Goal: Complete application form: Complete application form

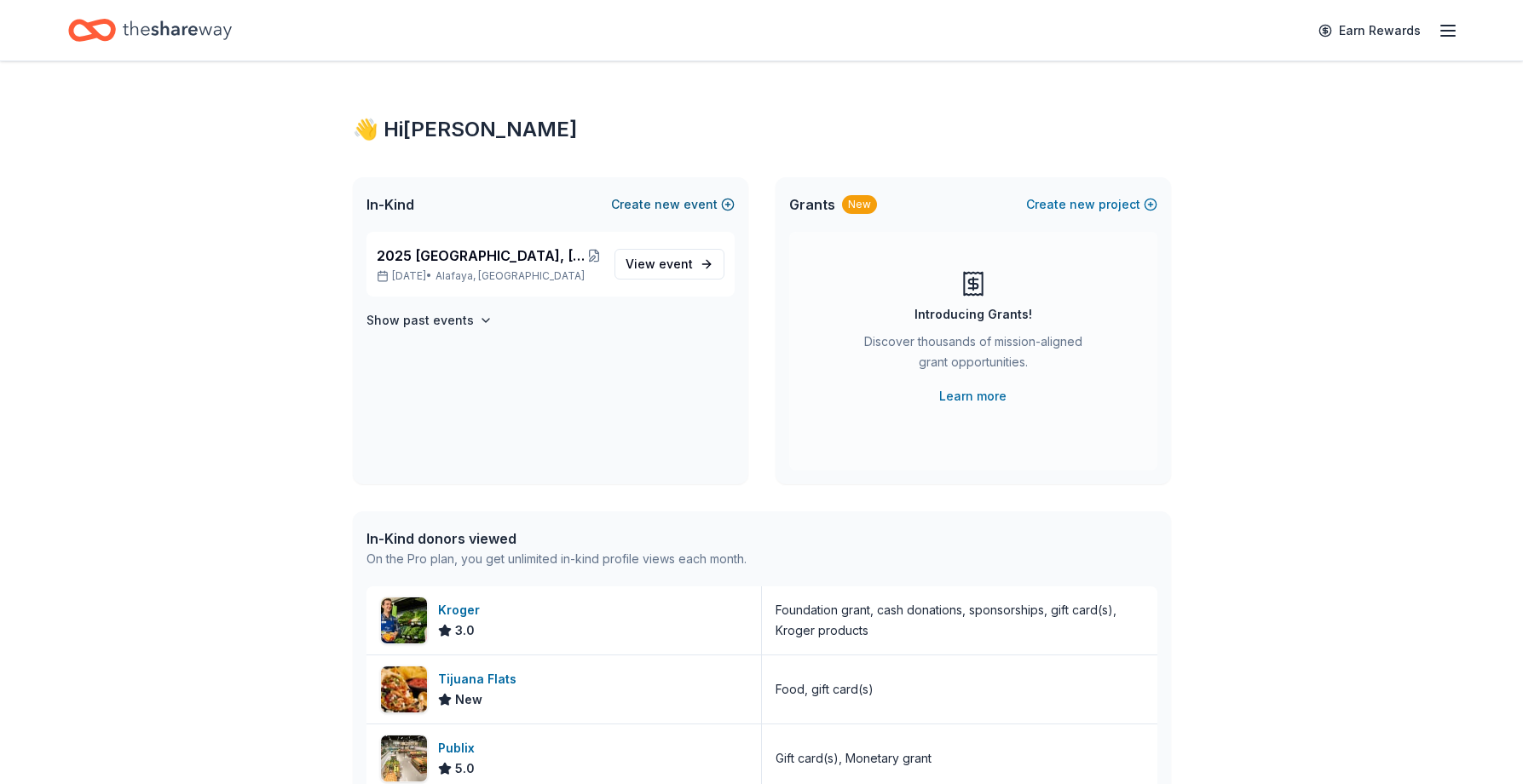
click at [670, 205] on span "new" at bounding box center [667, 204] width 26 height 20
click at [679, 257] on span "event" at bounding box center [676, 263] width 34 height 14
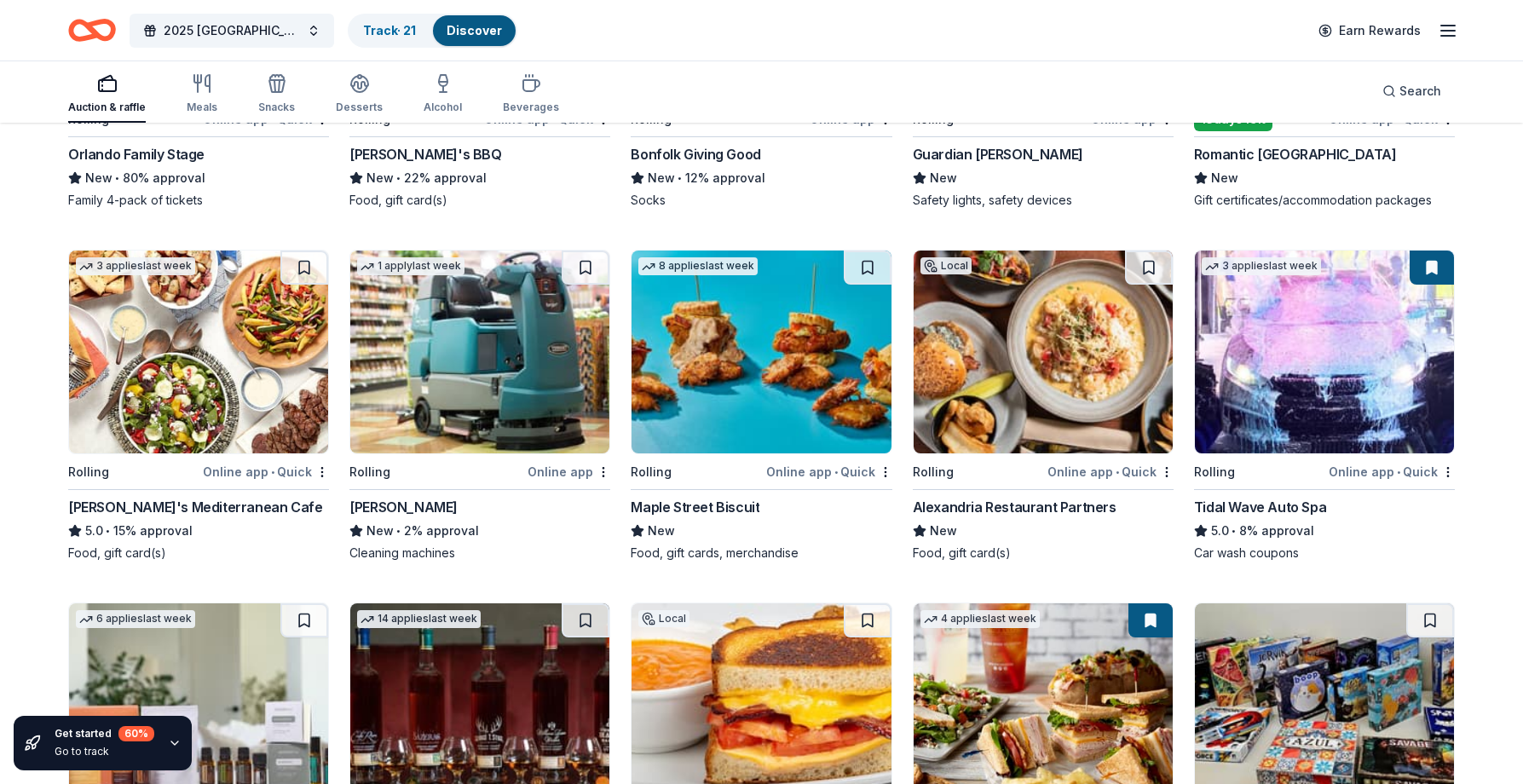
scroll to position [3356, 0]
click at [780, 335] on img at bounding box center [760, 352] width 259 height 203
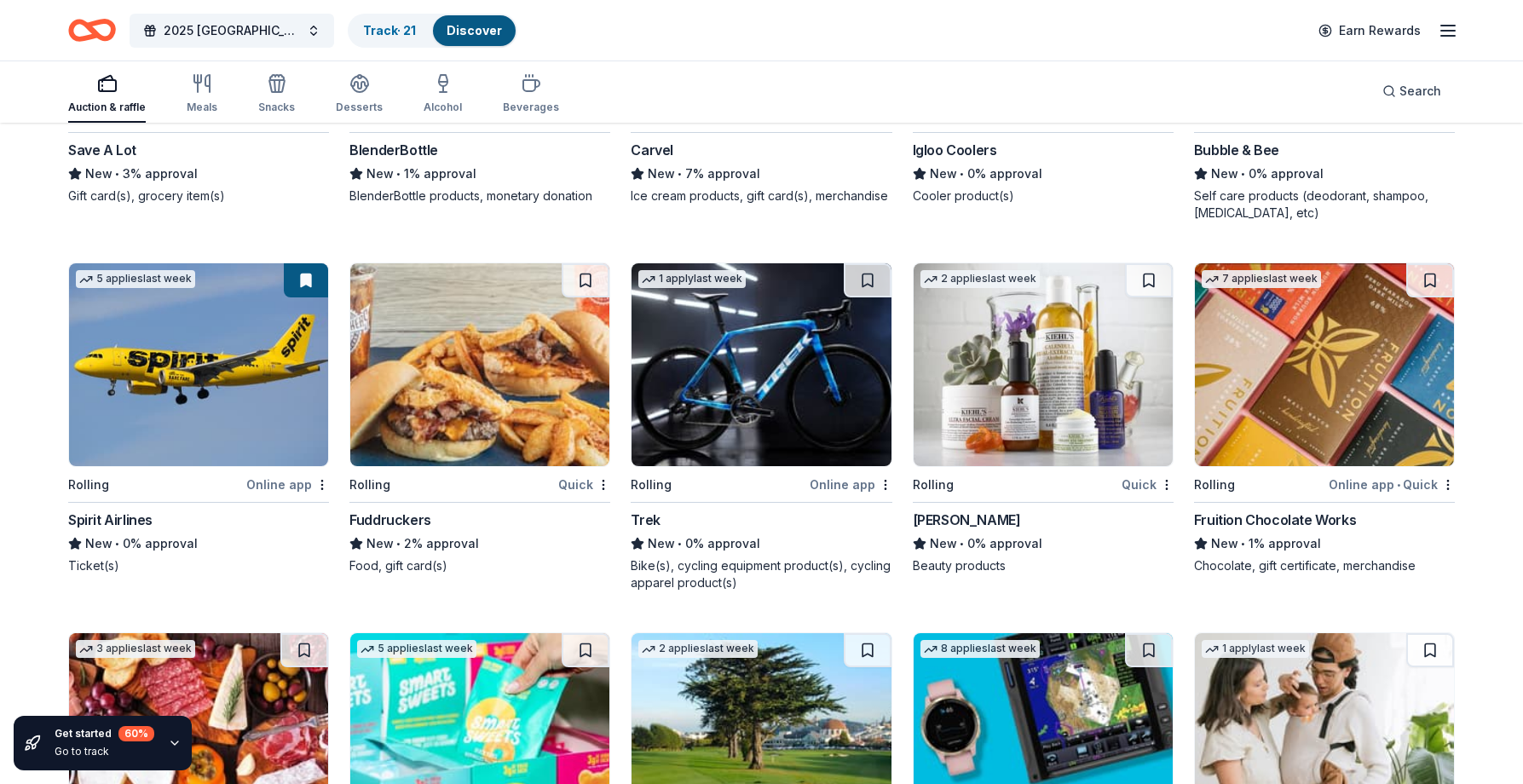
scroll to position [11653, 0]
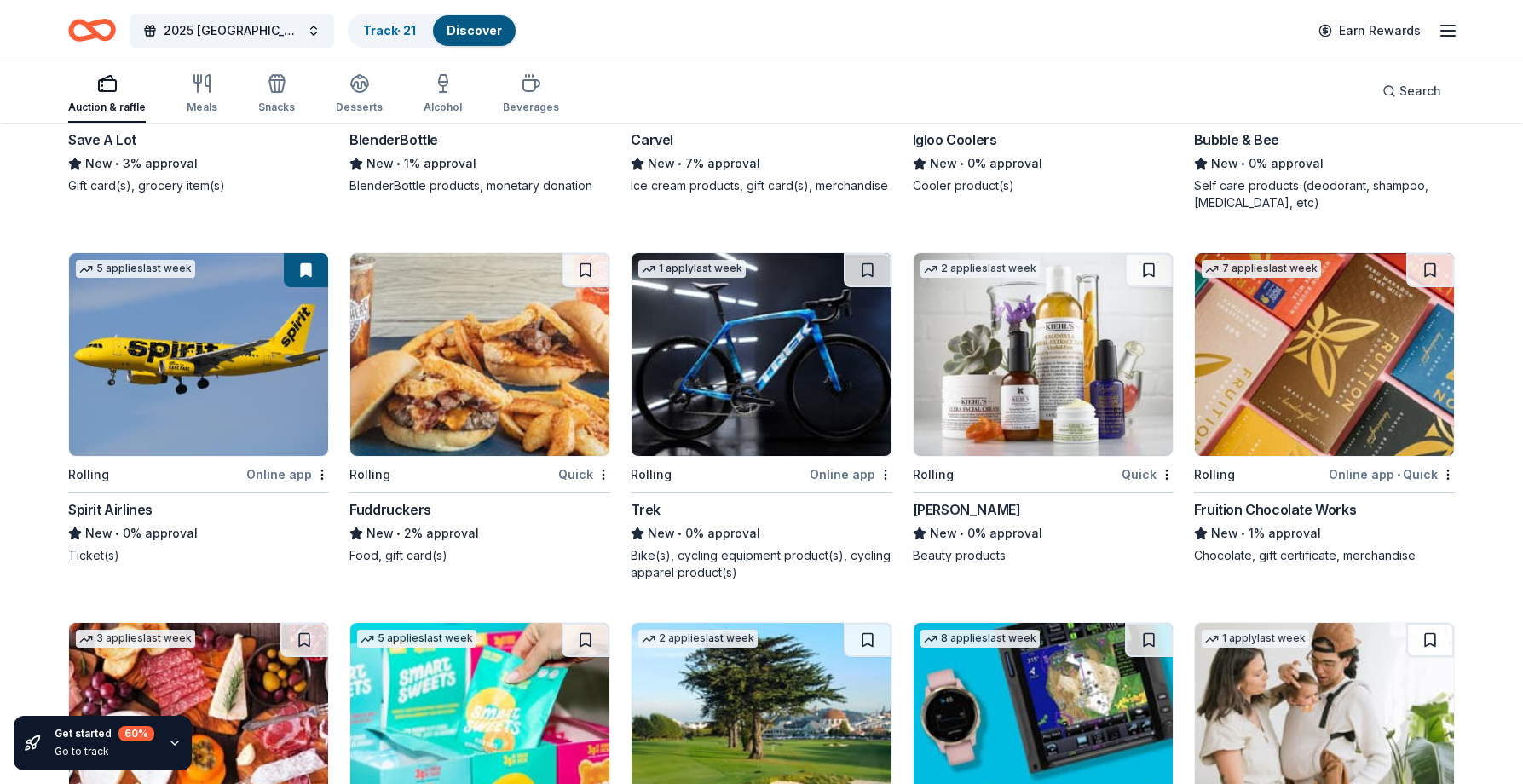
click at [255, 384] on img at bounding box center [198, 354] width 259 height 203
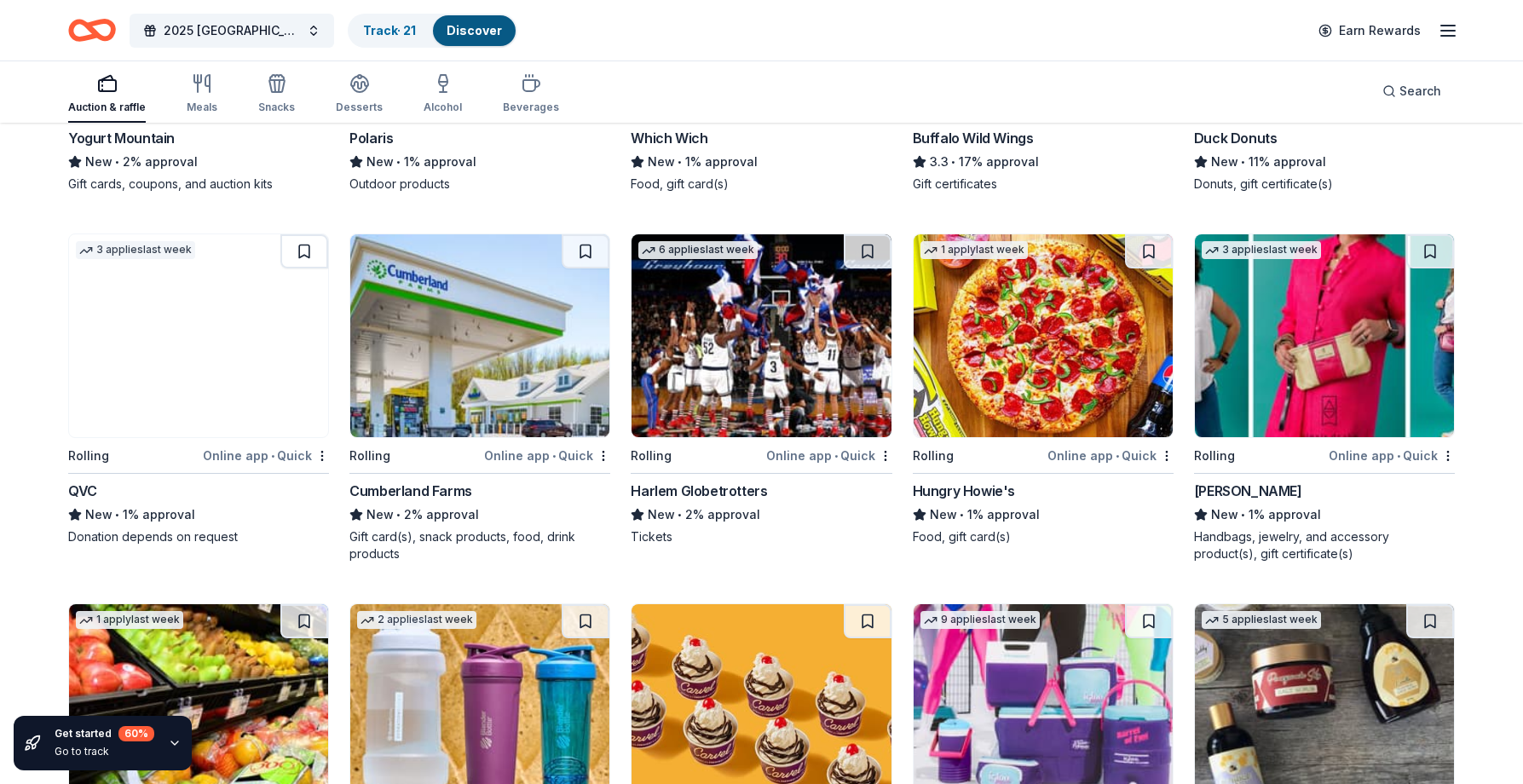
scroll to position [10631, 0]
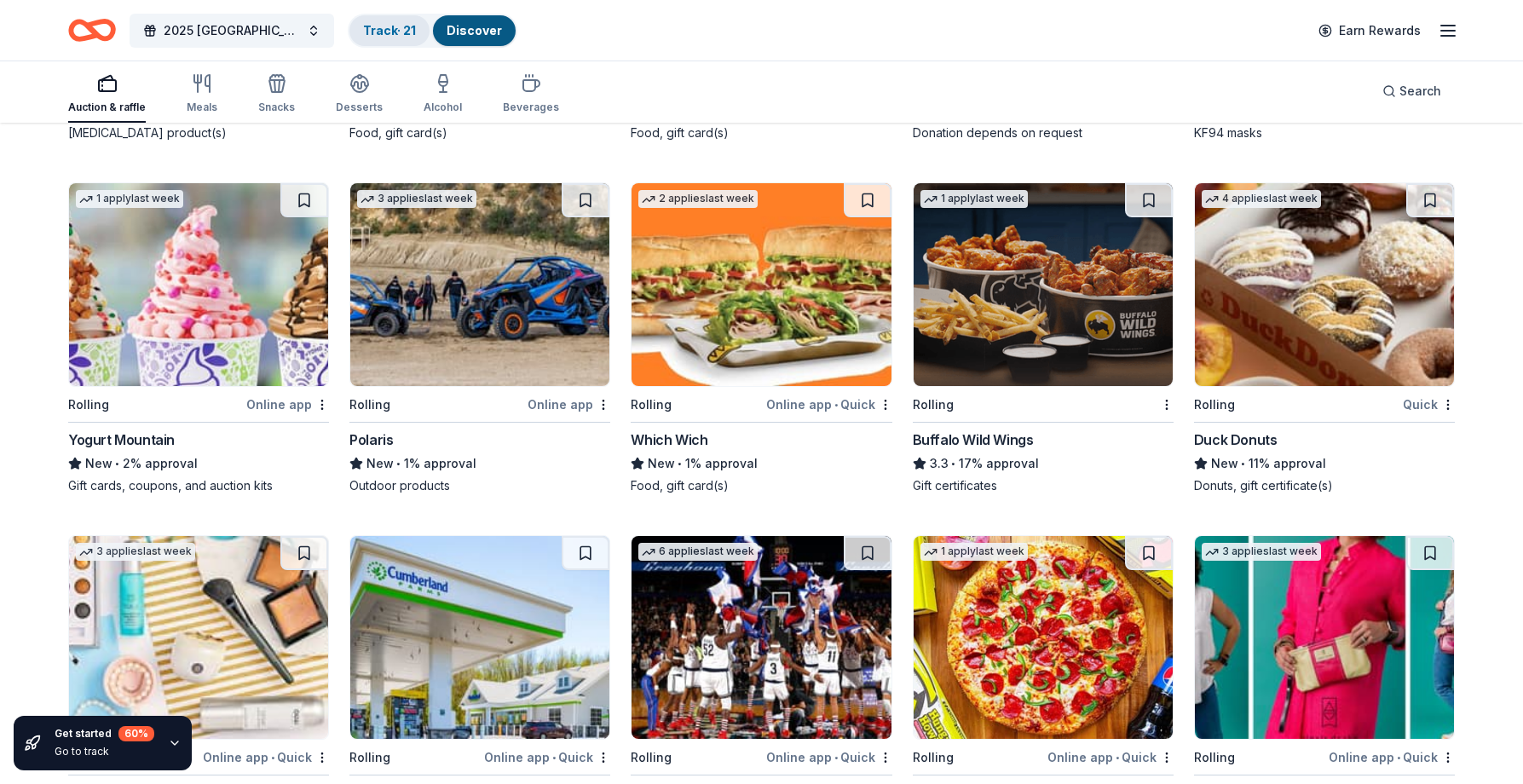
click at [397, 25] on link "Track · 21" at bounding box center [389, 30] width 53 height 14
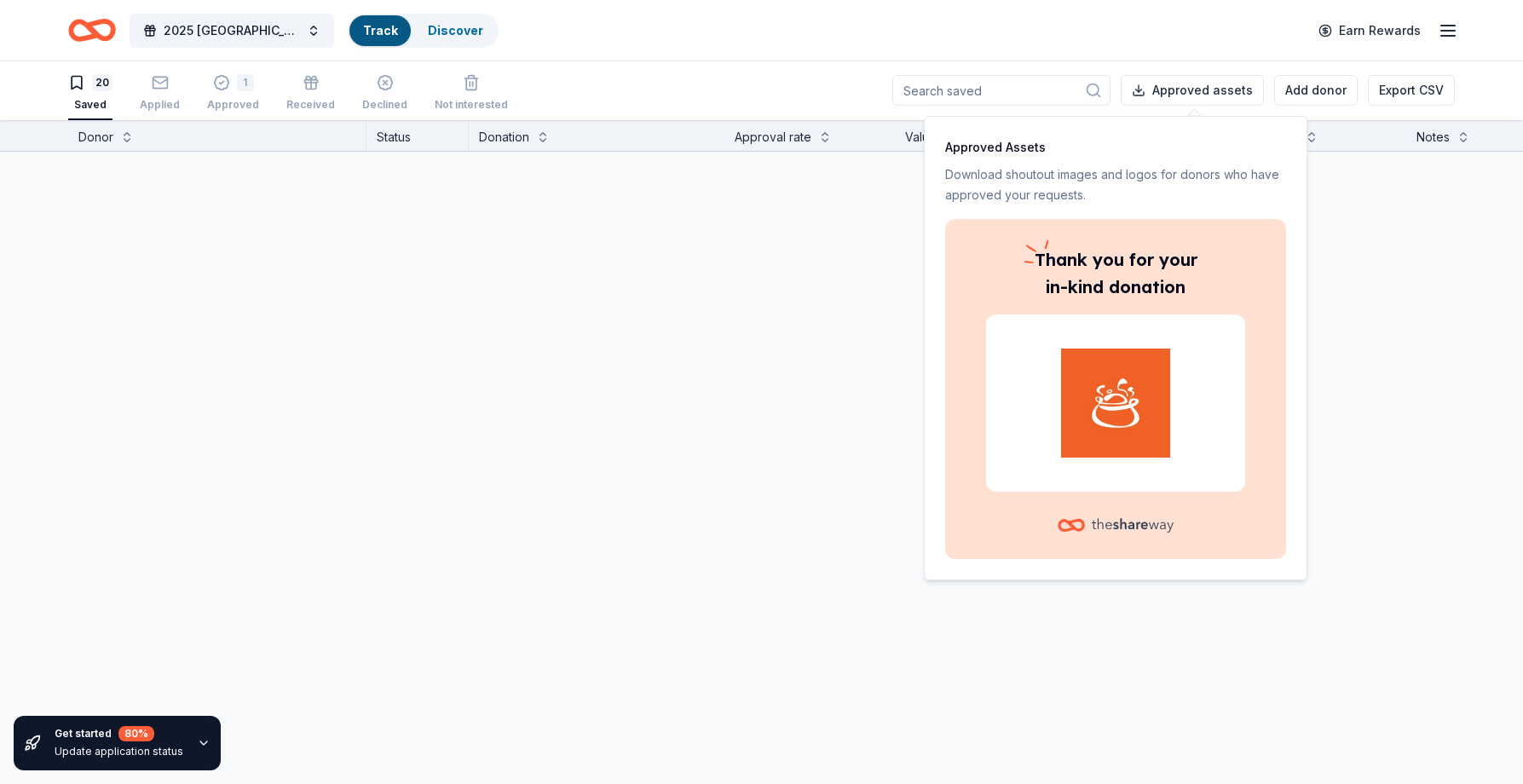
scroll to position [1, 0]
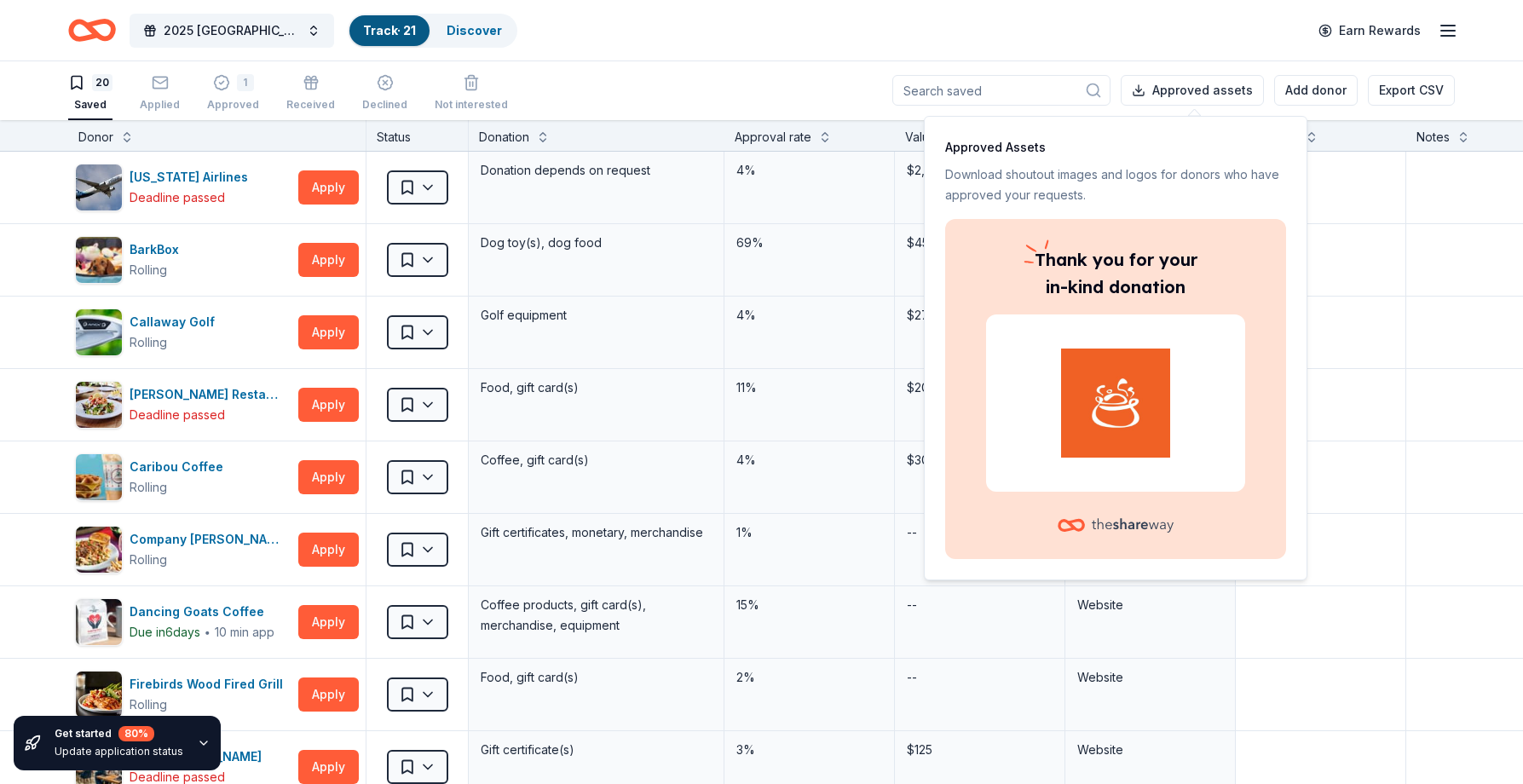
click at [1010, 41] on div "2025 [GEOGRAPHIC_DATA], [GEOGRAPHIC_DATA] 449th Bomb Group WWII Reunion Track ·…" at bounding box center [761, 29] width 1386 height 40
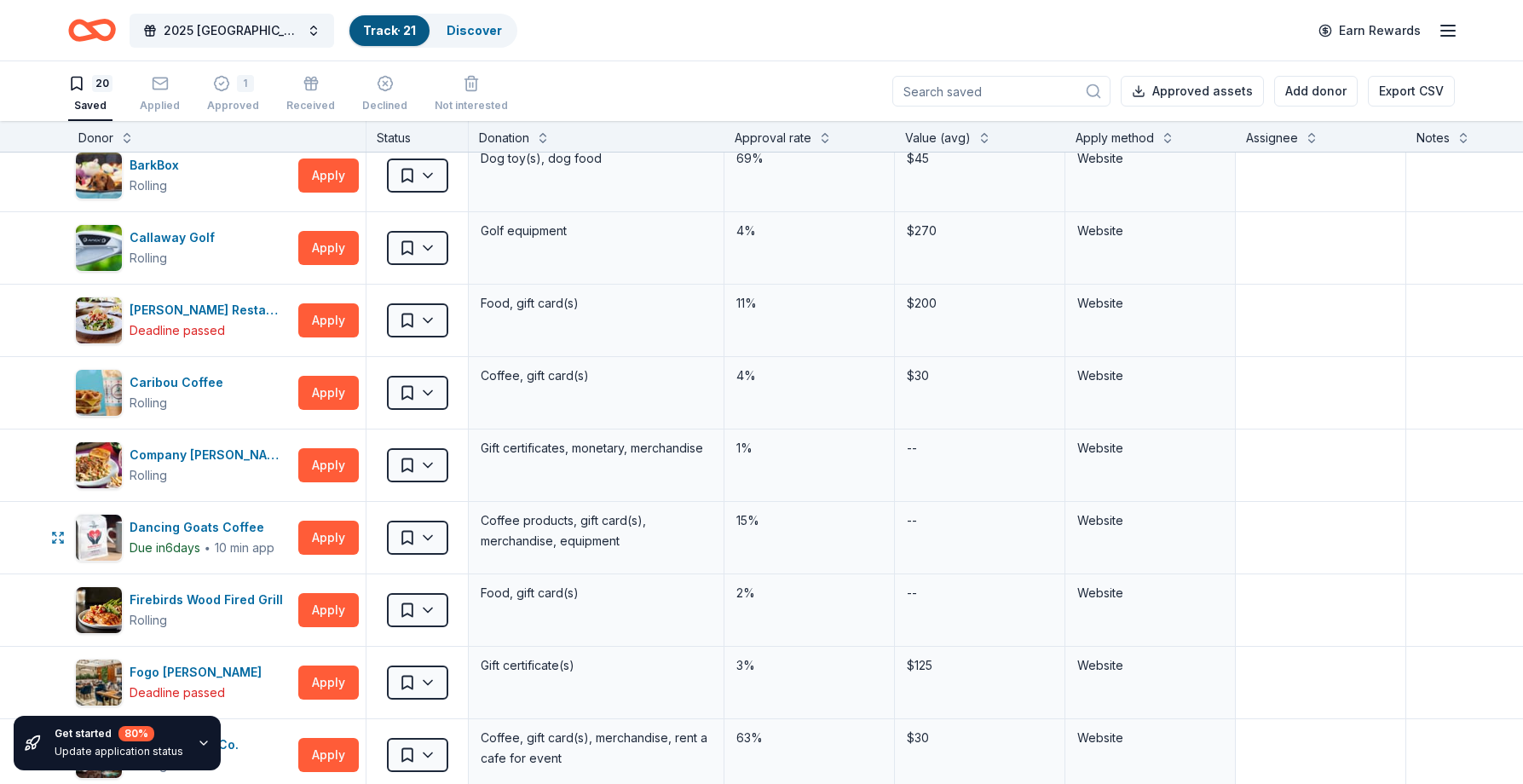
scroll to position [0, 0]
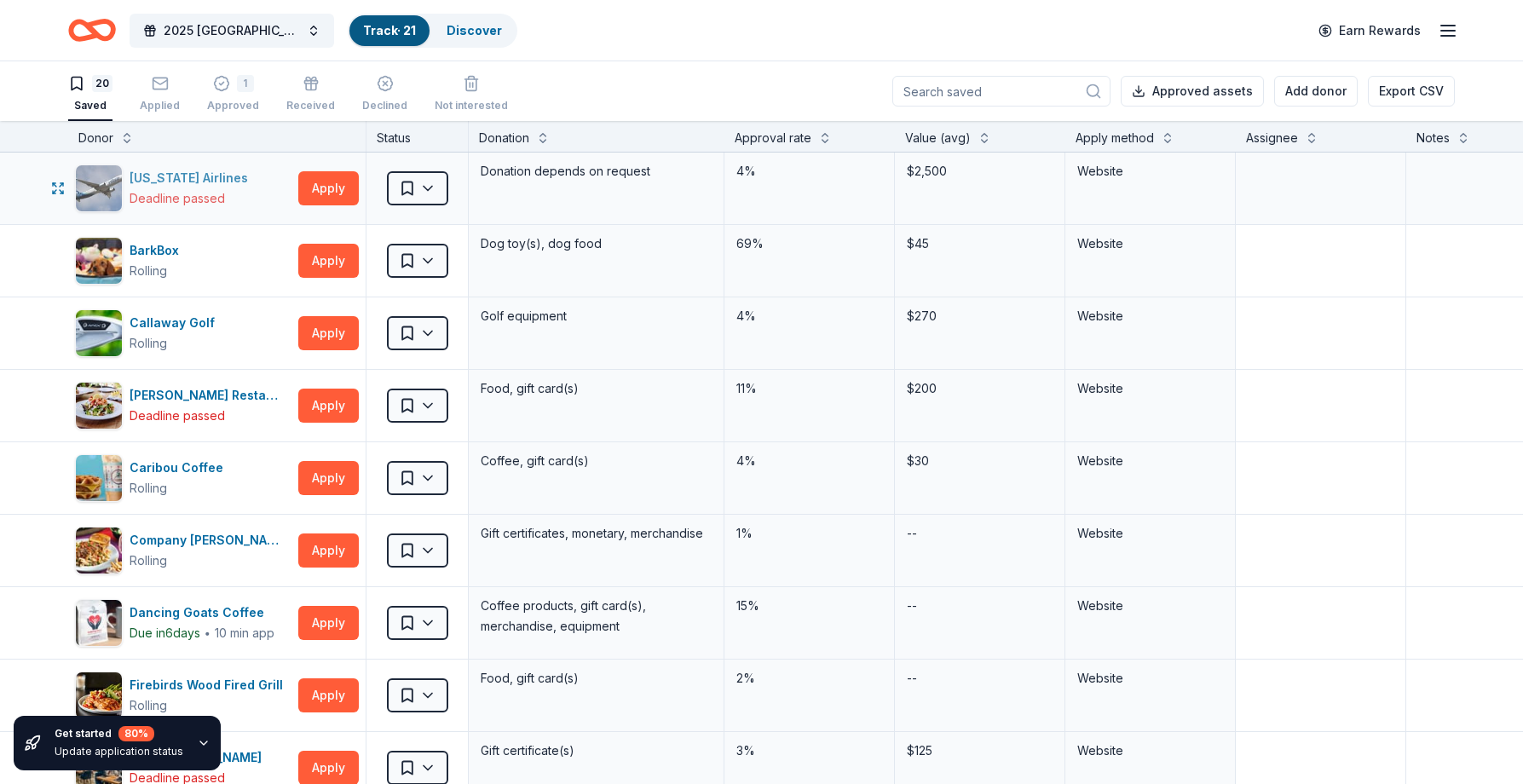
click at [118, 181] on img "button" at bounding box center [99, 189] width 46 height 46
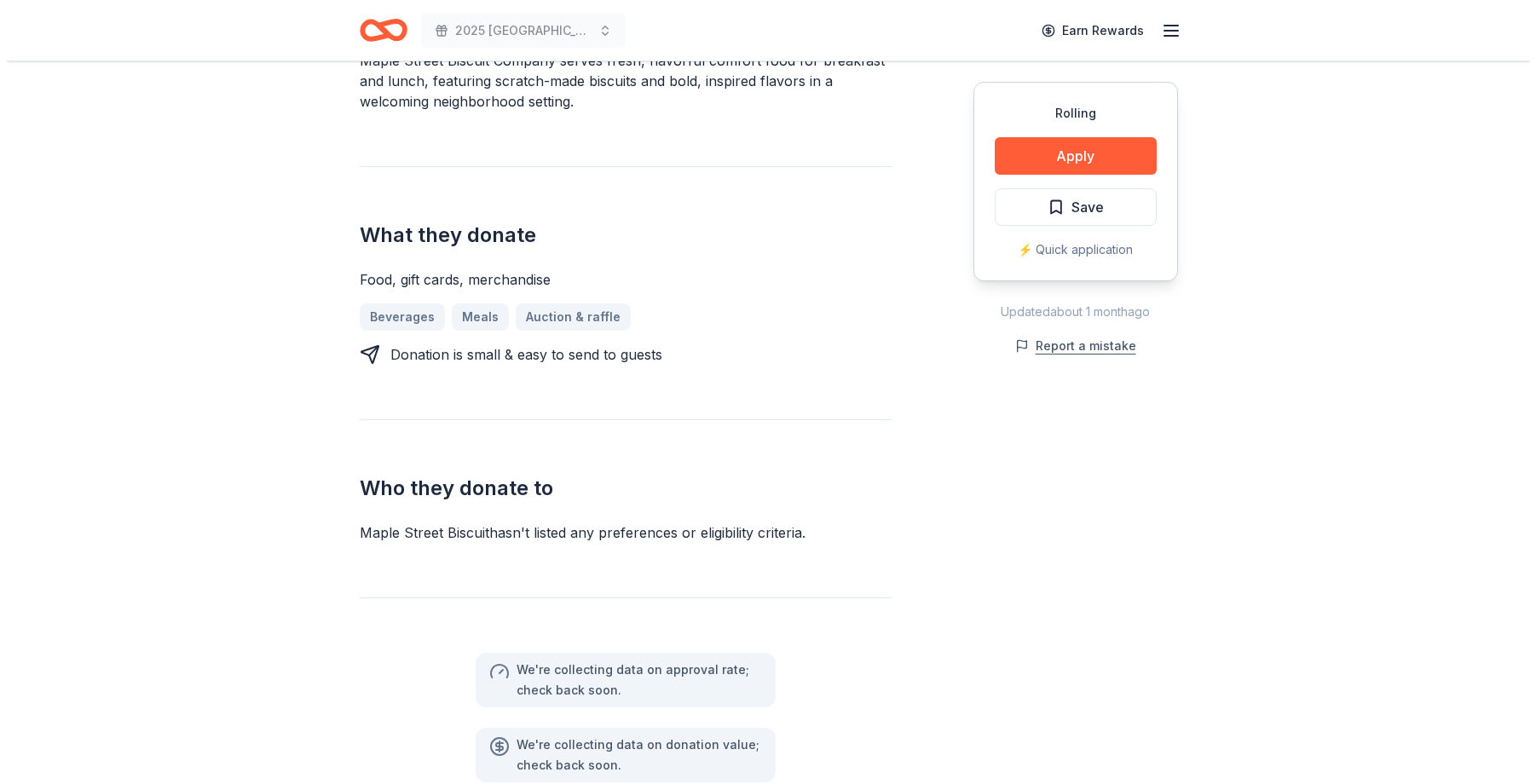
scroll to position [206, 0]
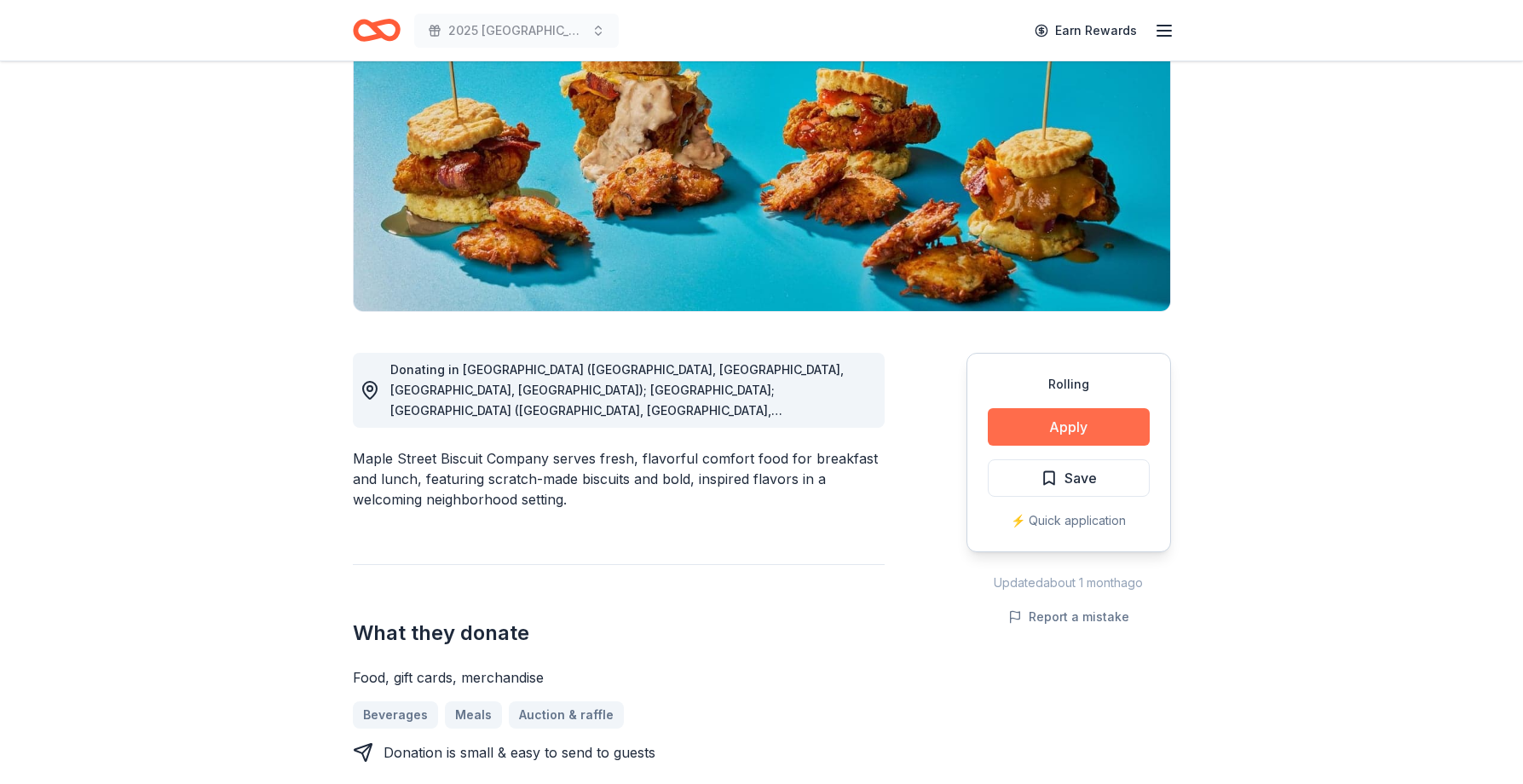
click at [1097, 432] on button "Apply" at bounding box center [1068, 427] width 162 height 37
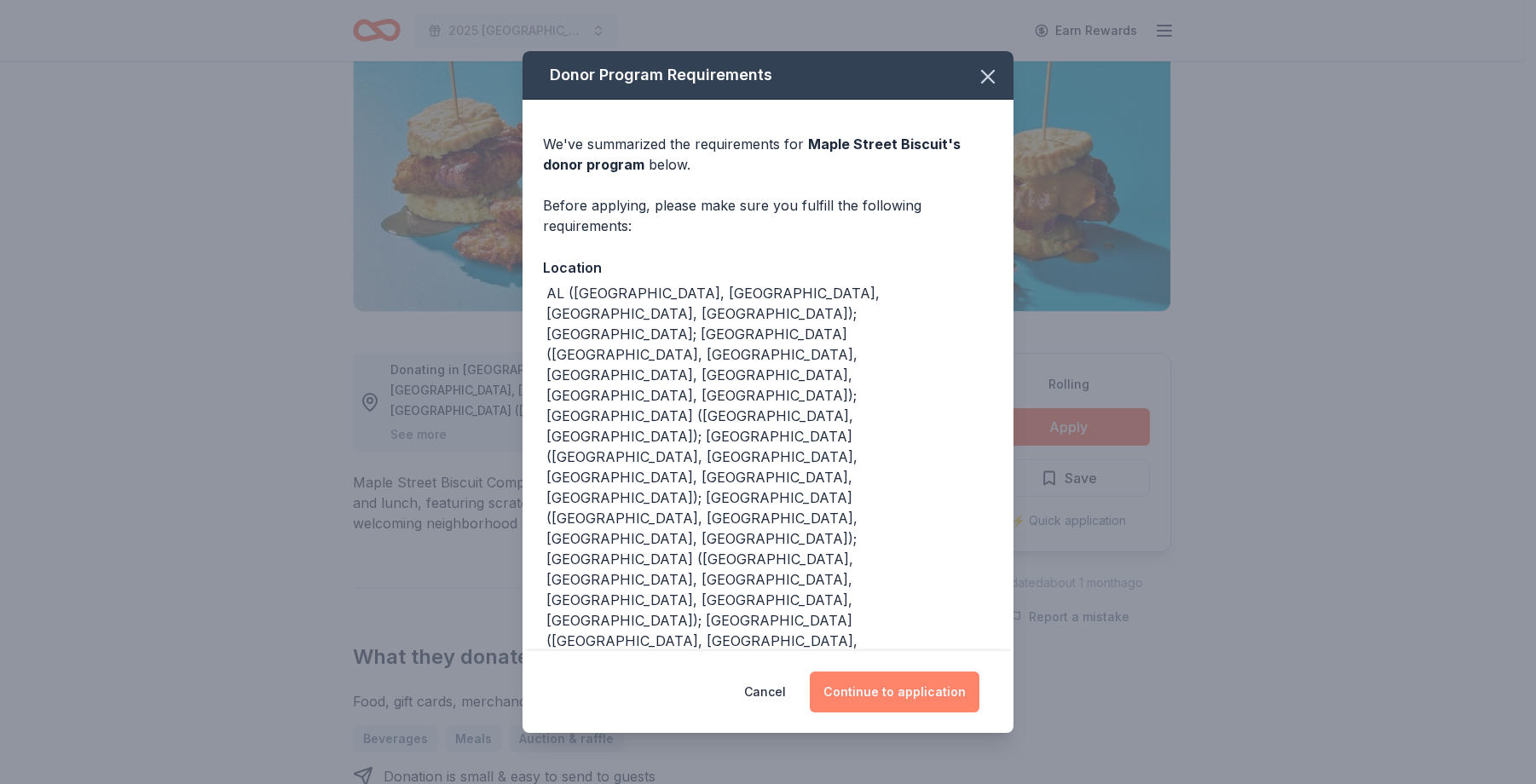
click at [912, 671] on button "Continue to application" at bounding box center [894, 691] width 169 height 41
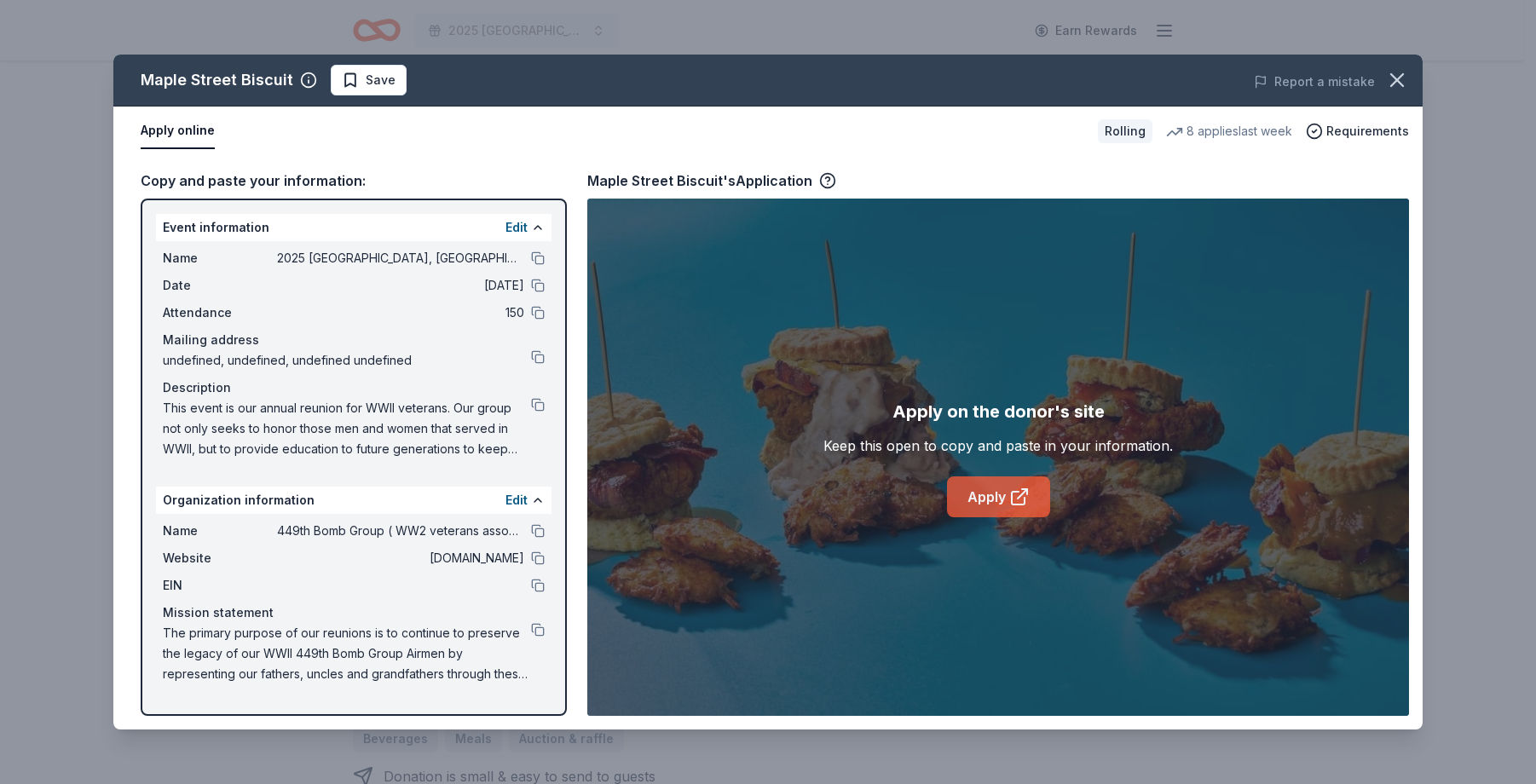
click at [1015, 502] on icon at bounding box center [1019, 497] width 20 height 20
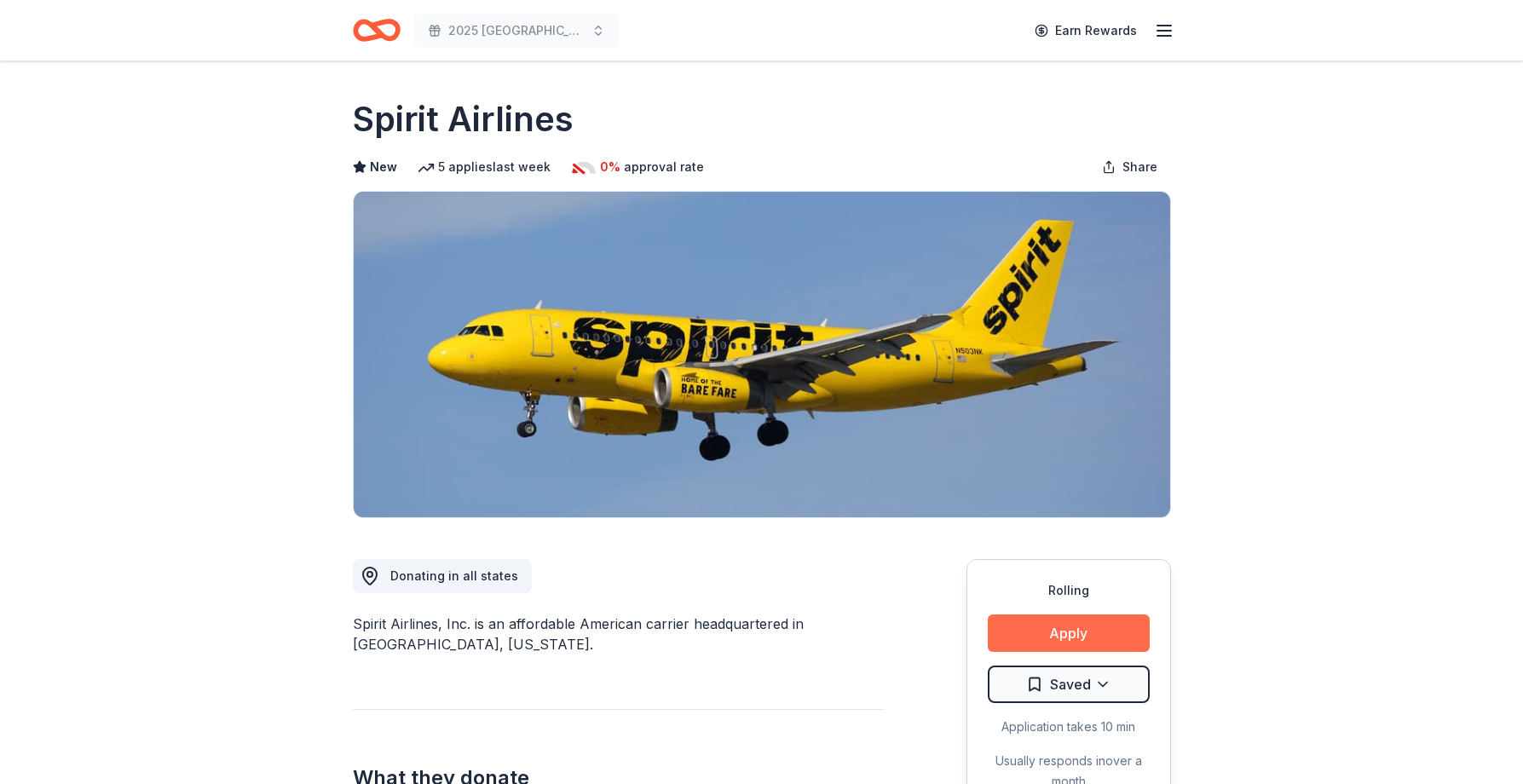
click at [1070, 624] on button "Apply" at bounding box center [1068, 633] width 162 height 37
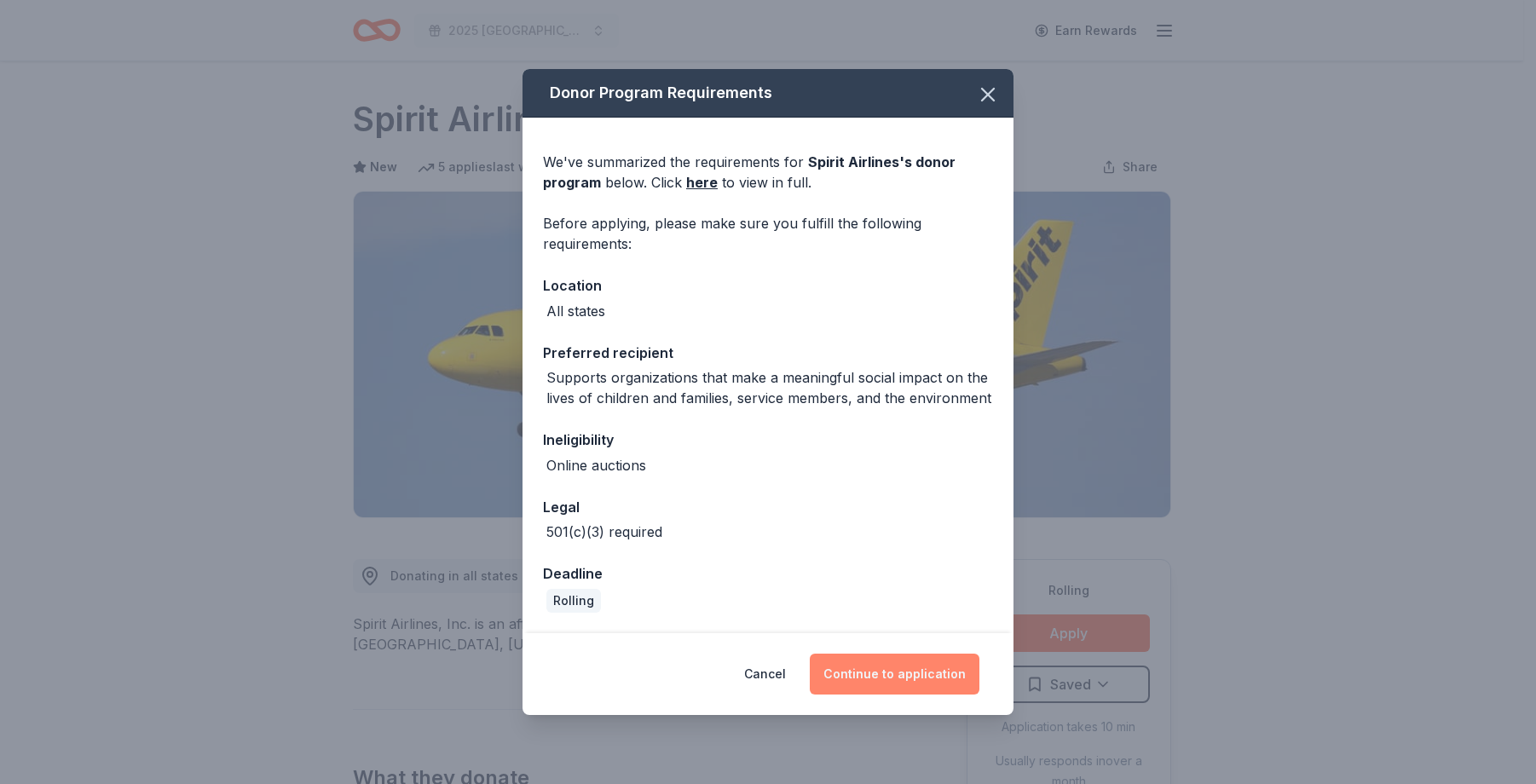
click at [933, 666] on button "Continue to application" at bounding box center [894, 674] width 169 height 41
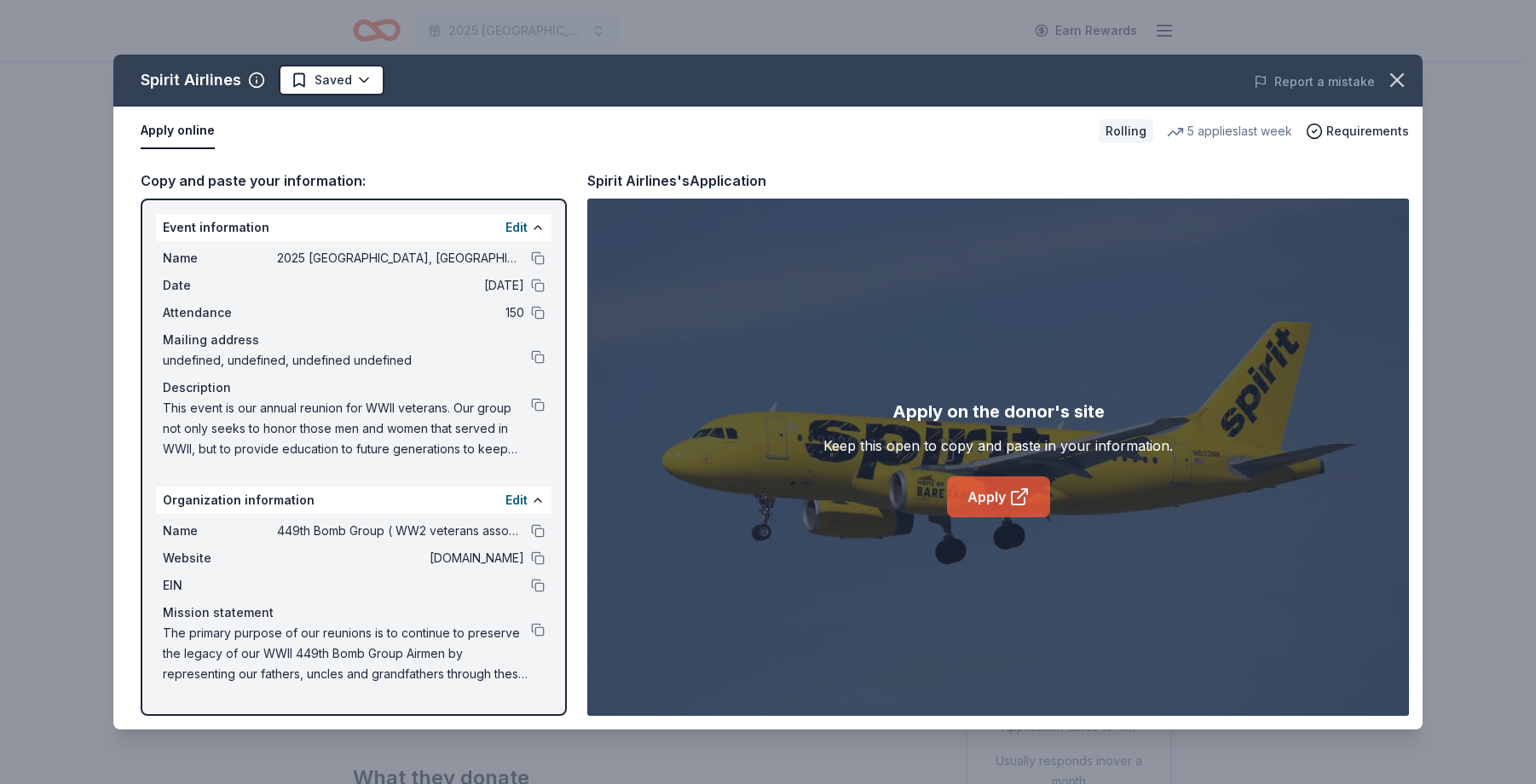
click at [1013, 496] on icon at bounding box center [1019, 497] width 20 height 20
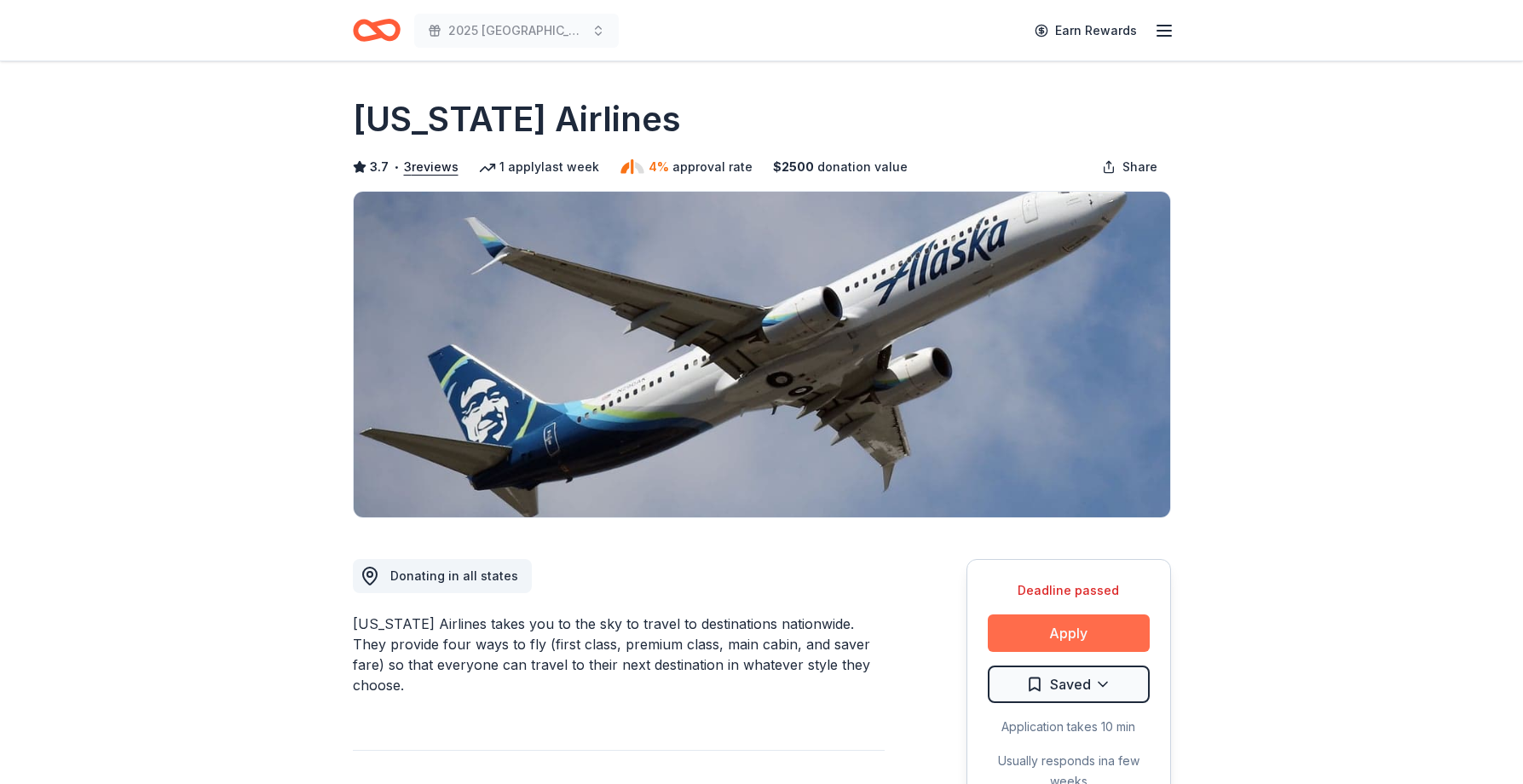
click at [1065, 629] on button "Apply" at bounding box center [1068, 633] width 162 height 37
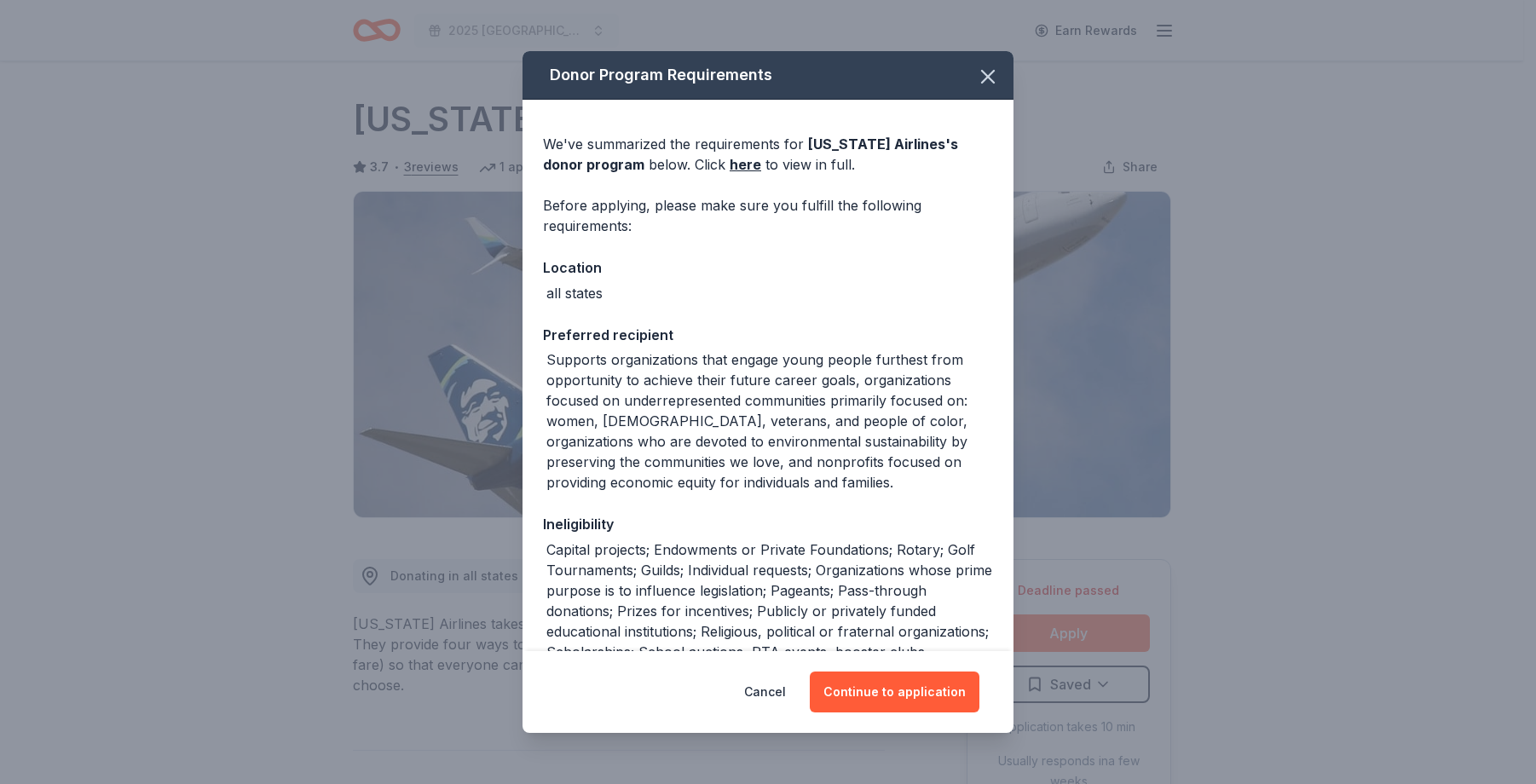
click at [1065, 629] on div "Donor Program Requirements We've summarized the requirements for Alaska Airline…" at bounding box center [768, 392] width 1536 height 784
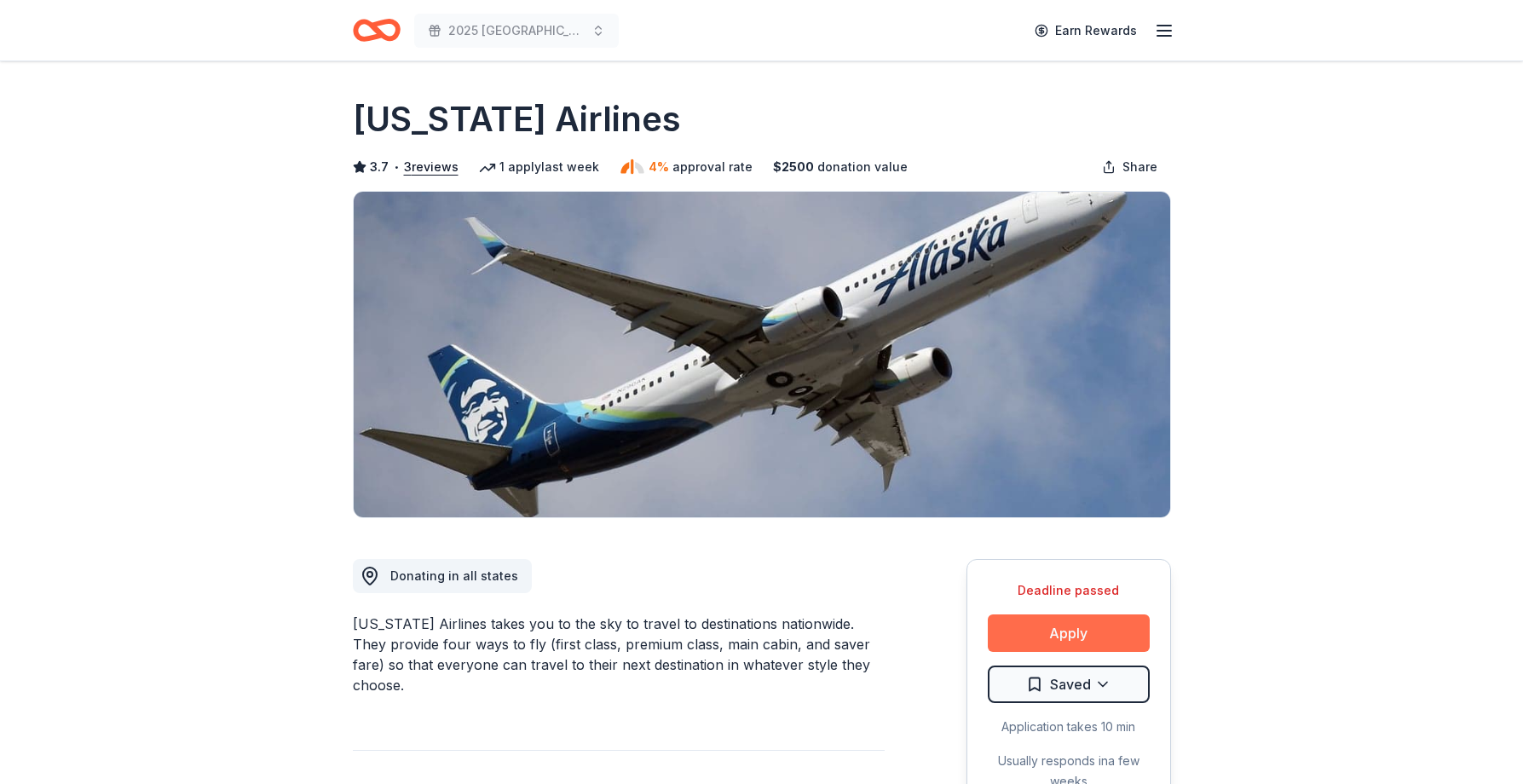
click at [1065, 619] on button "Apply" at bounding box center [1068, 633] width 162 height 37
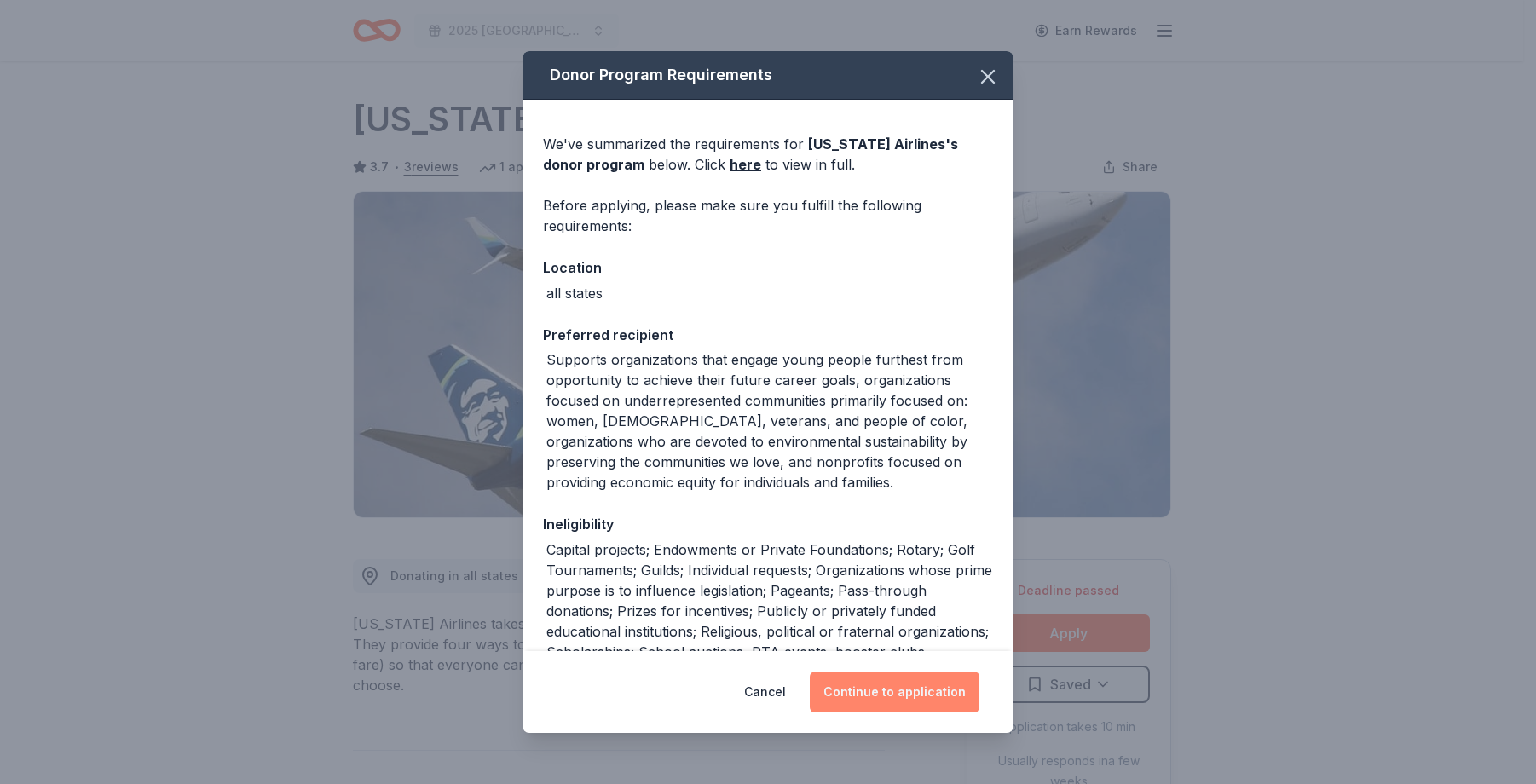
drag, startPoint x: 926, startPoint y: 688, endPoint x: 931, endPoint y: 677, distance: 12.1
click at [929, 687] on button "Continue to application" at bounding box center [894, 691] width 169 height 41
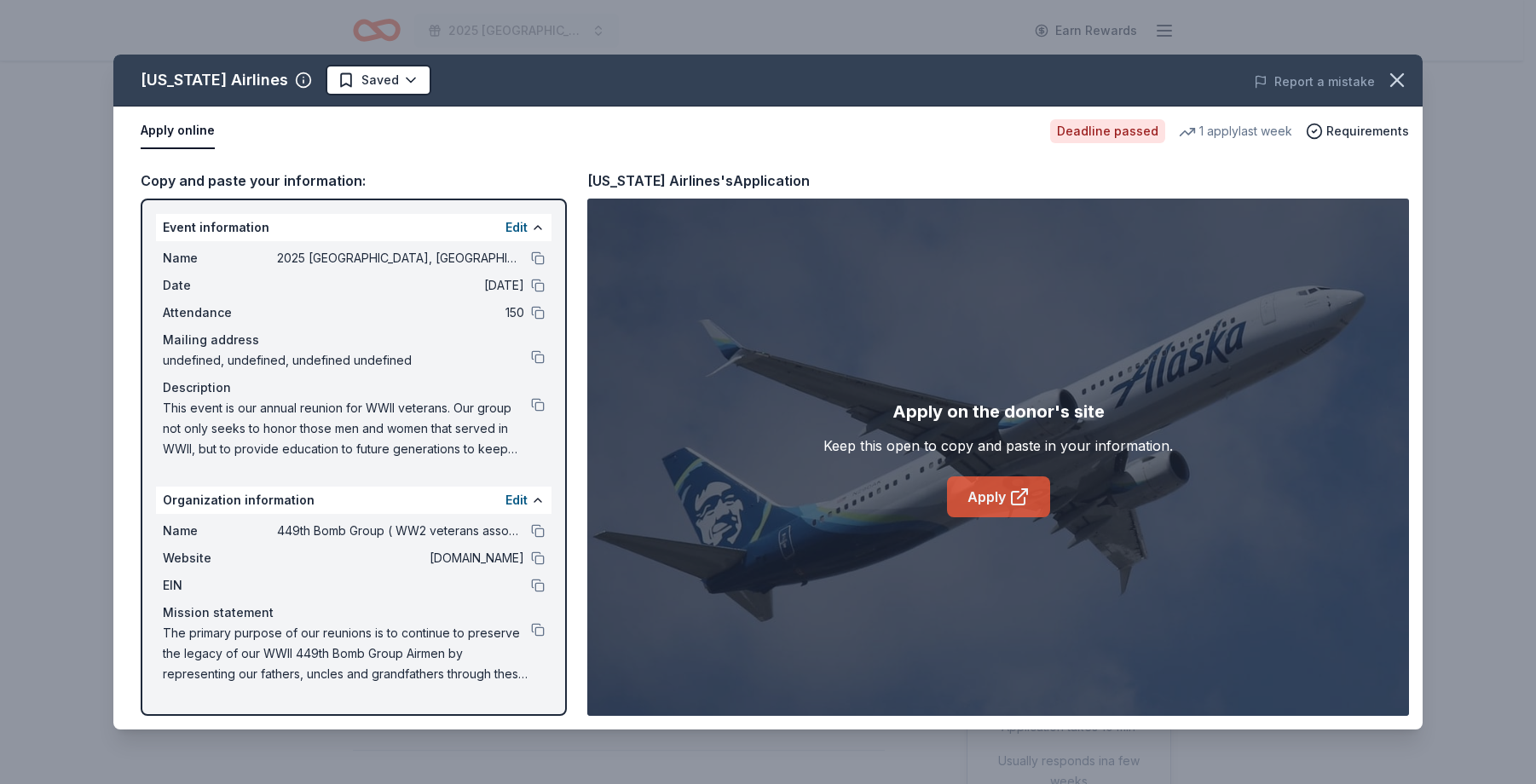
click at [986, 508] on link "Apply" at bounding box center [998, 497] width 103 height 41
